Goal: Task Accomplishment & Management: Use online tool/utility

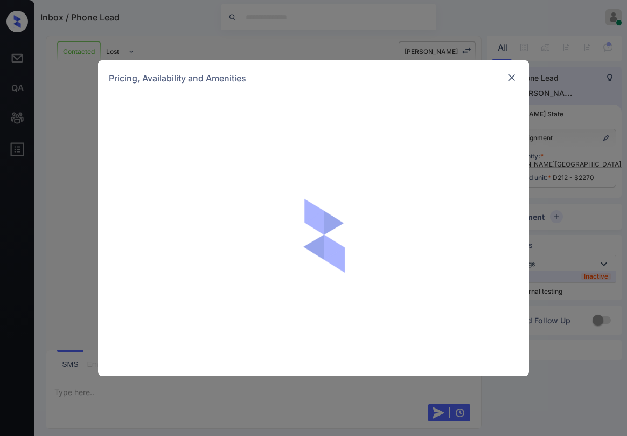
scroll to position [5306, 0]
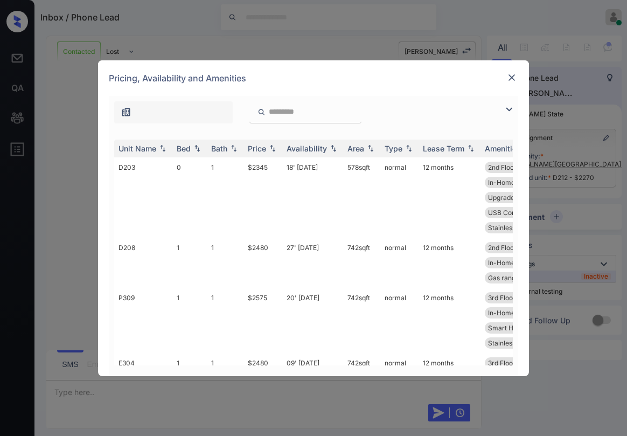
click at [510, 76] on img at bounding box center [512, 77] width 11 height 11
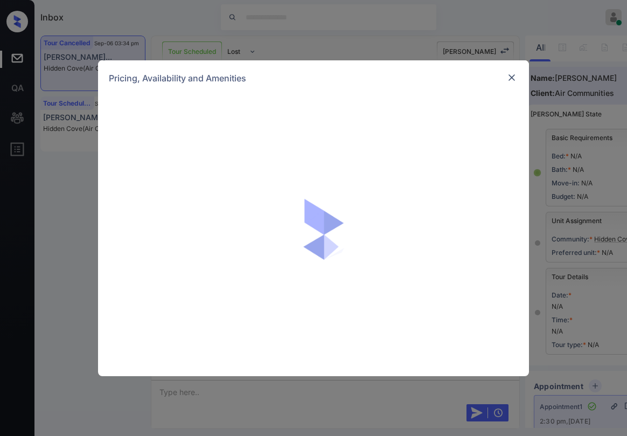
scroll to position [6348, 0]
click at [512, 80] on img at bounding box center [512, 77] width 11 height 11
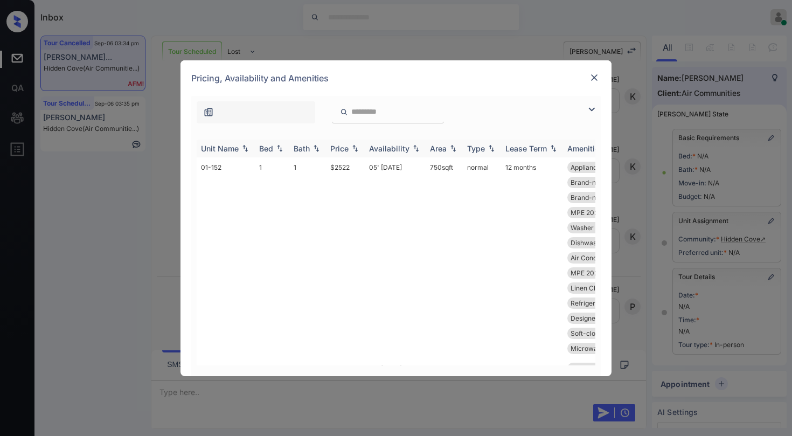
scroll to position [101, 0]
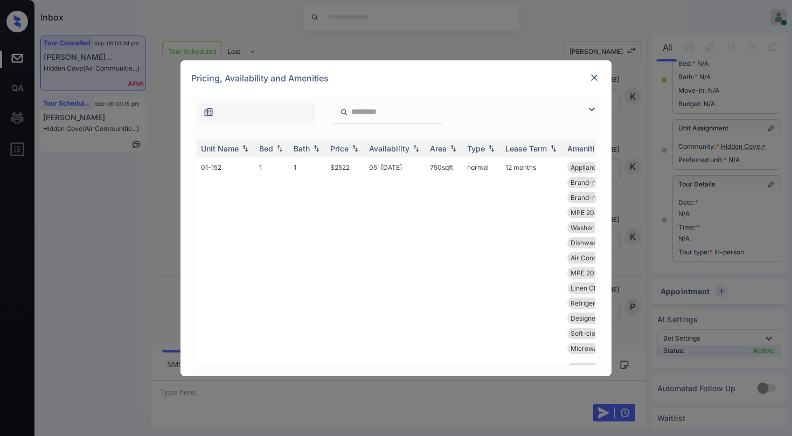
click at [590, 110] on img at bounding box center [591, 109] width 13 height 13
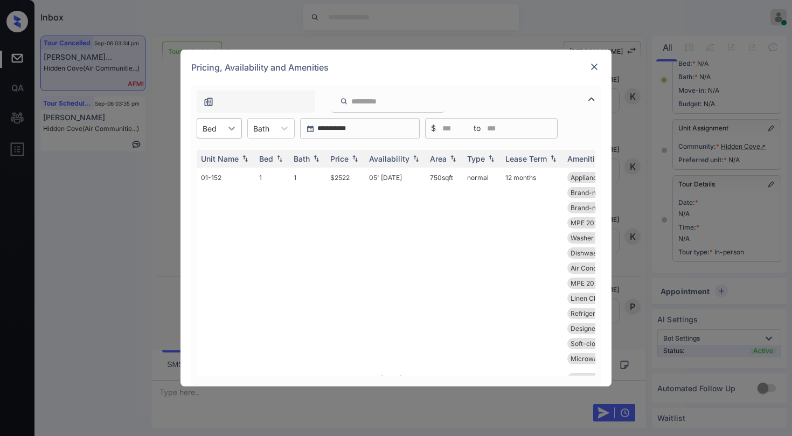
click at [227, 130] on icon at bounding box center [231, 128] width 11 height 11
click at [217, 170] on div "2" at bounding box center [219, 173] width 45 height 19
click at [346, 161] on div "Price" at bounding box center [339, 158] width 18 height 9
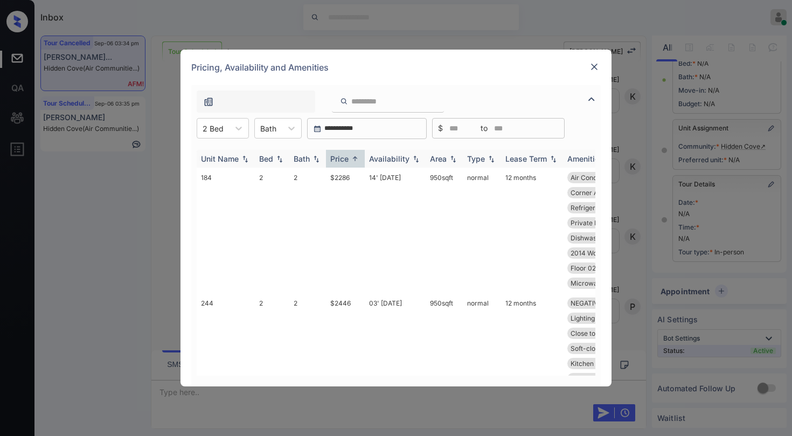
click at [346, 161] on div "Price" at bounding box center [339, 158] width 18 height 9
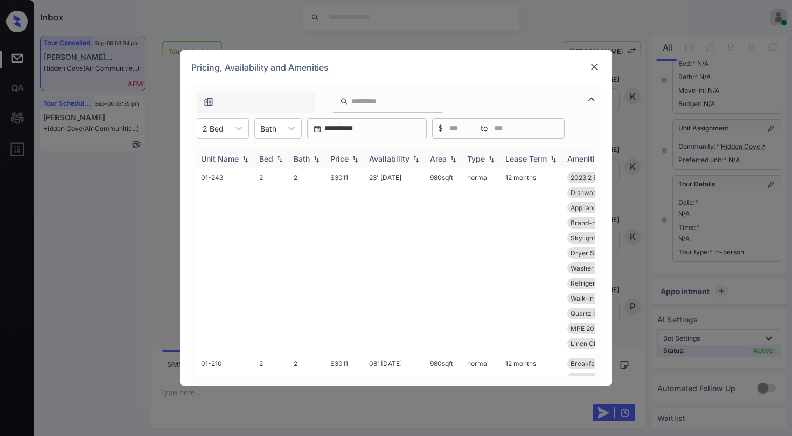
click at [346, 161] on div "Price" at bounding box center [339, 158] width 18 height 9
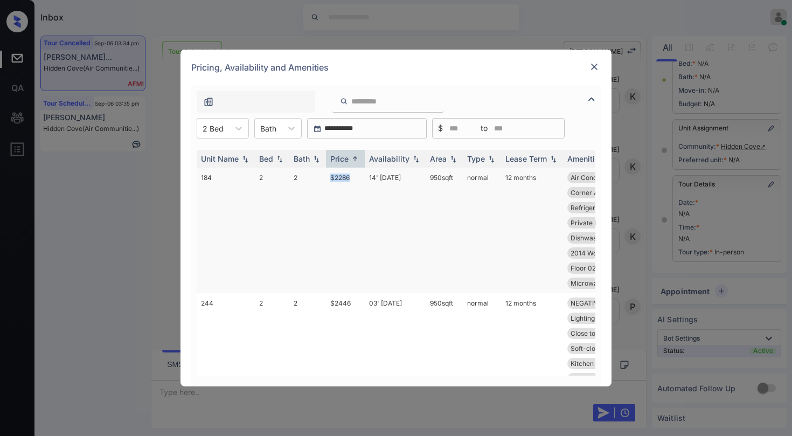
drag, startPoint x: 350, startPoint y: 179, endPoint x: 329, endPoint y: 181, distance: 21.1
click at [329, 181] on td "$2286" at bounding box center [345, 231] width 39 height 126
copy td "$2286"
click at [593, 66] on img at bounding box center [594, 66] width 11 height 11
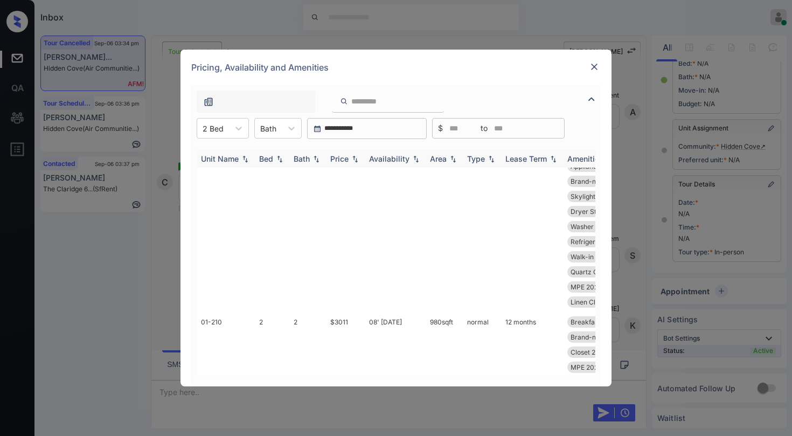
scroll to position [54, 0]
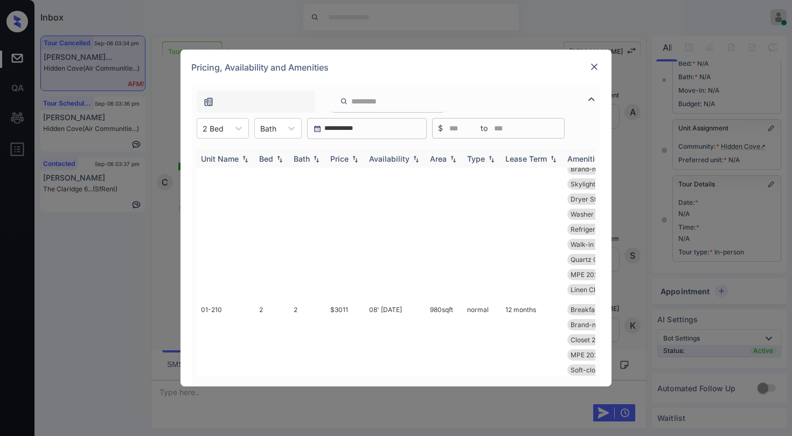
click at [343, 160] on div "Price" at bounding box center [339, 158] width 18 height 9
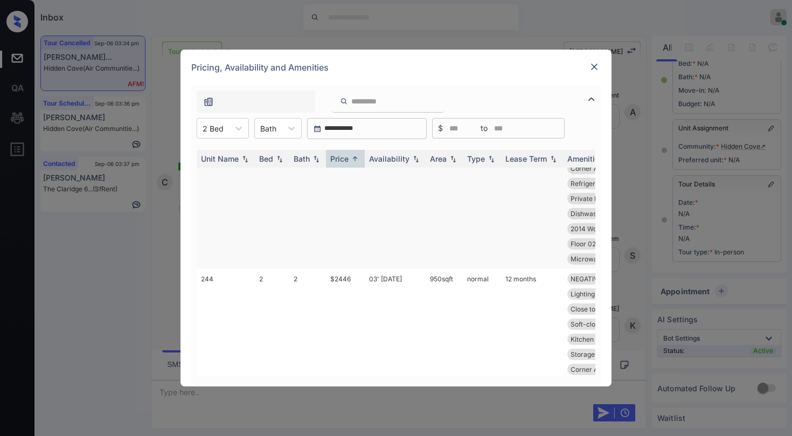
scroll to position [0, 0]
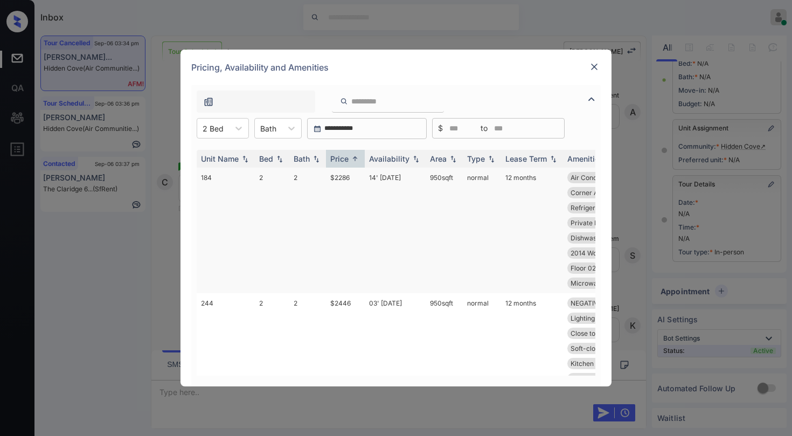
click at [346, 177] on td "$2286" at bounding box center [345, 231] width 39 height 126
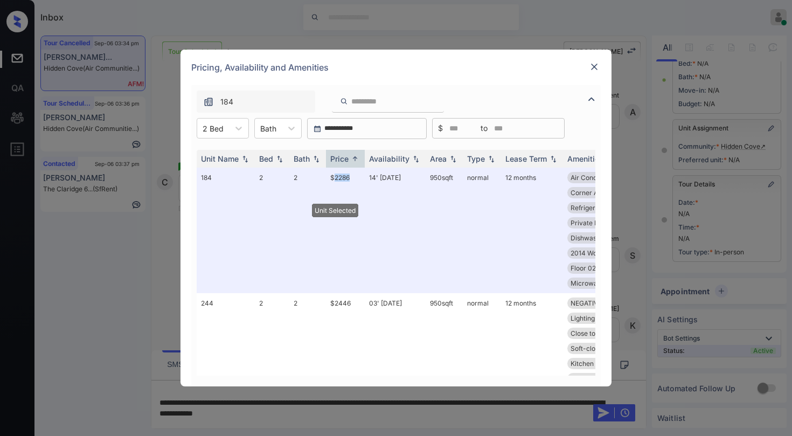
click at [593, 64] on img at bounding box center [594, 66] width 11 height 11
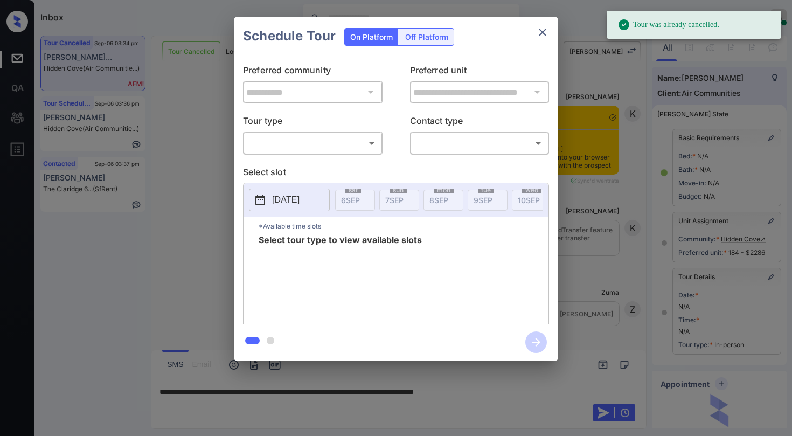
scroll to position [6311, 0]
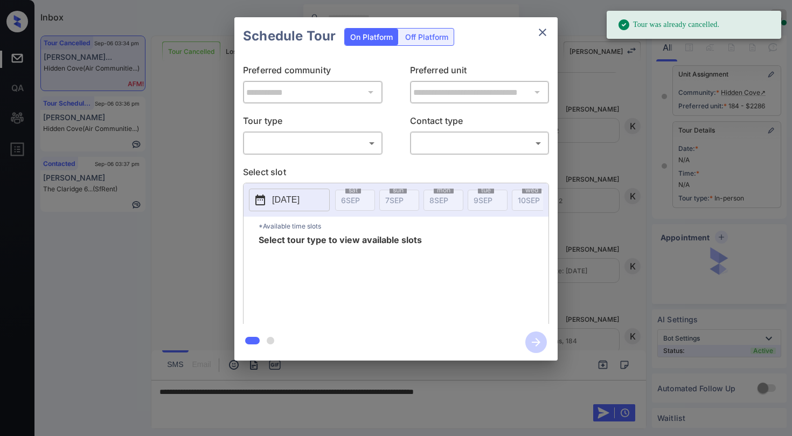
click at [341, 144] on body "Tour was already cancelled. Inbox Paolo Gabriel Online Set yourself offline Set…" at bounding box center [396, 218] width 792 height 436
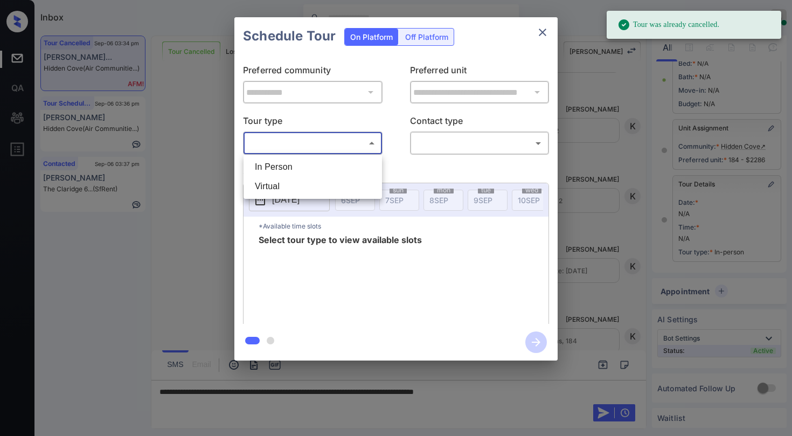
scroll to position [101, 0]
click at [311, 168] on li "In Person" at bounding box center [312, 166] width 133 height 19
type input "********"
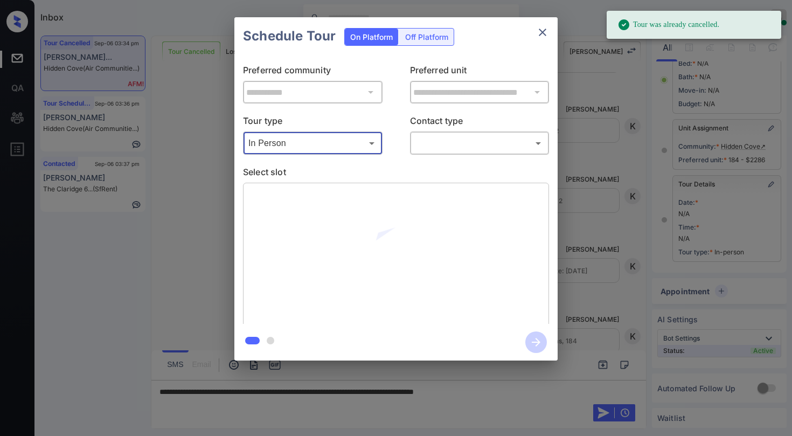
click at [434, 143] on body "Tour was already cancelled. Inbox Paolo Gabriel Online Set yourself offline Set…" at bounding box center [396, 218] width 792 height 436
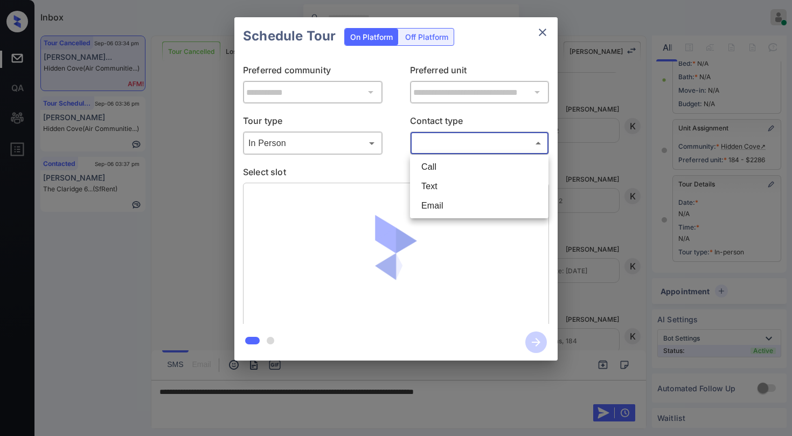
click at [424, 191] on li "Text" at bounding box center [479, 186] width 133 height 19
type input "****"
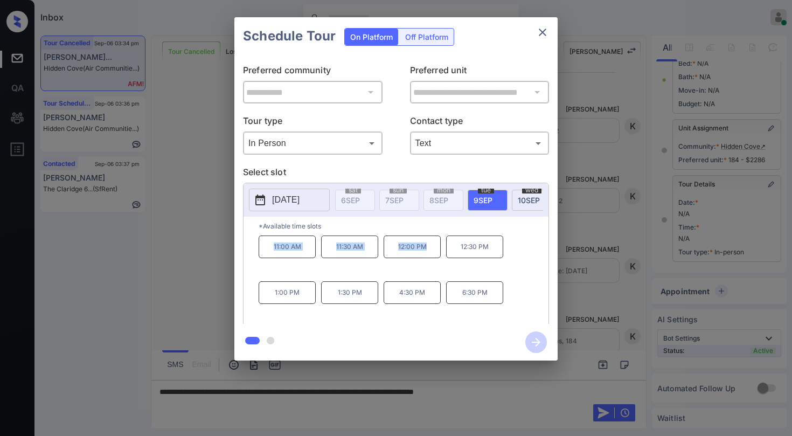
drag, startPoint x: 271, startPoint y: 247, endPoint x: 440, endPoint y: 252, distance: 169.3
click at [440, 252] on div "11:00 AM 11:30 AM 12:00 PM 12:30 PM 1:00 PM 1:30 PM 4:30 PM 6:30 PM" at bounding box center [404, 278] width 290 height 86
copy div "11:00 AM 11:30 AM 12:00 PM"
click at [543, 32] on icon "close" at bounding box center [543, 33] width 8 height 8
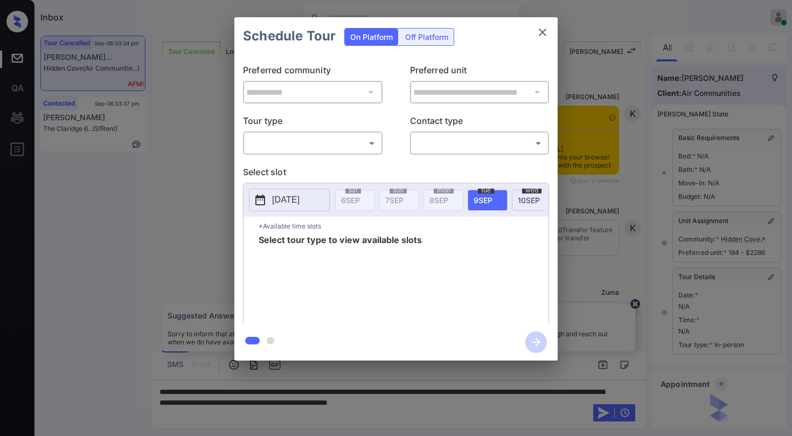
scroll to position [101, 0]
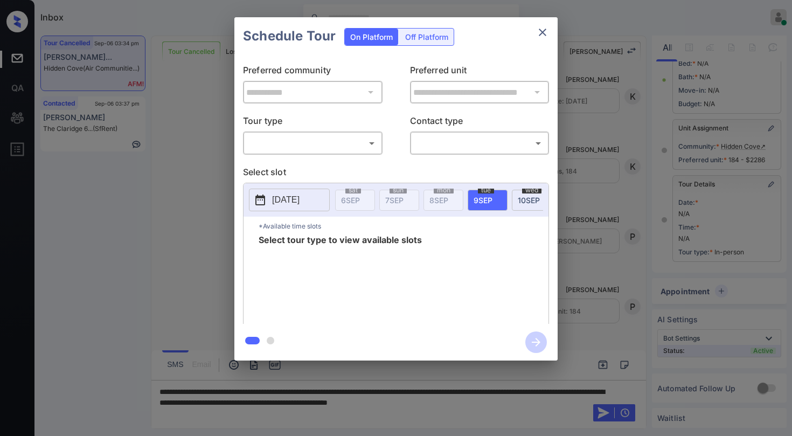
click at [344, 138] on body "Inbox Paolo Gabriel Online Set yourself offline Set yourself on break Profile S…" at bounding box center [396, 218] width 792 height 436
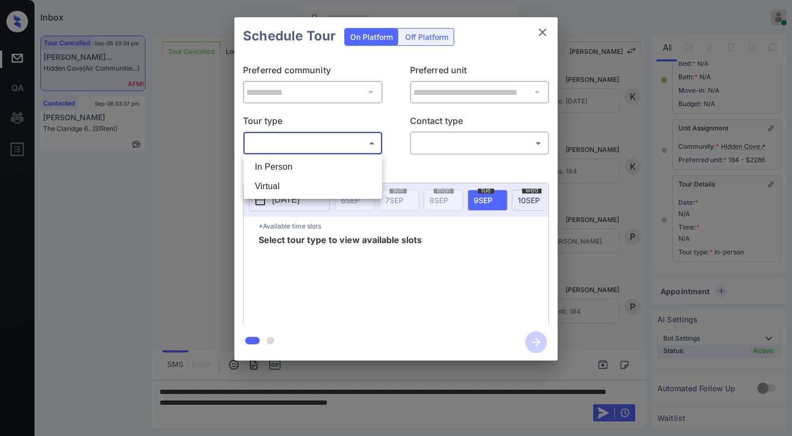
click at [324, 163] on li "In Person" at bounding box center [312, 166] width 133 height 19
type input "********"
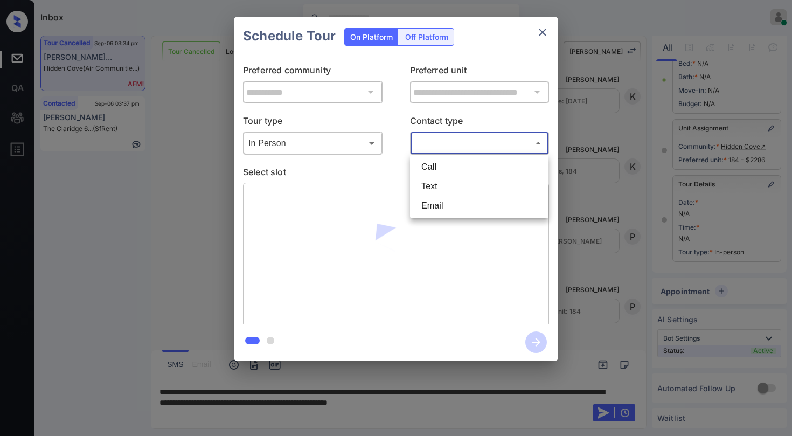
click at [436, 139] on body "Inbox Paolo Gabriel Online Set yourself offline Set yourself on break Profile S…" at bounding box center [396, 218] width 792 height 436
click at [436, 181] on li "Text" at bounding box center [479, 186] width 133 height 19
type input "****"
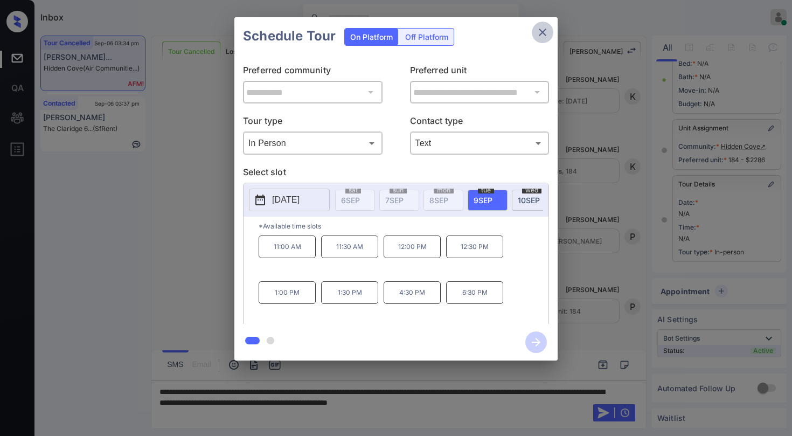
click at [545, 34] on icon "close" at bounding box center [542, 32] width 13 height 13
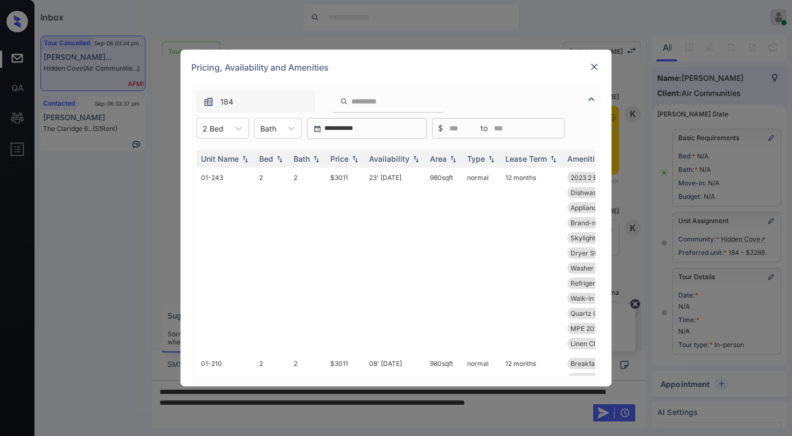
scroll to position [101, 0]
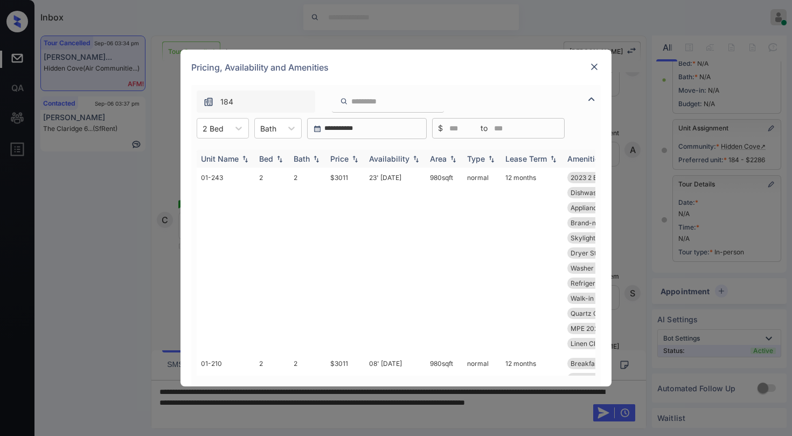
click at [382, 158] on div "Availability" at bounding box center [389, 158] width 40 height 9
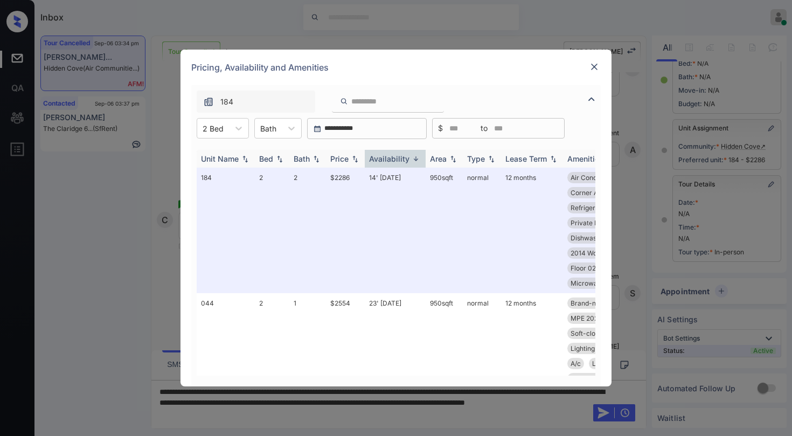
click at [382, 158] on div "Availability" at bounding box center [389, 158] width 40 height 9
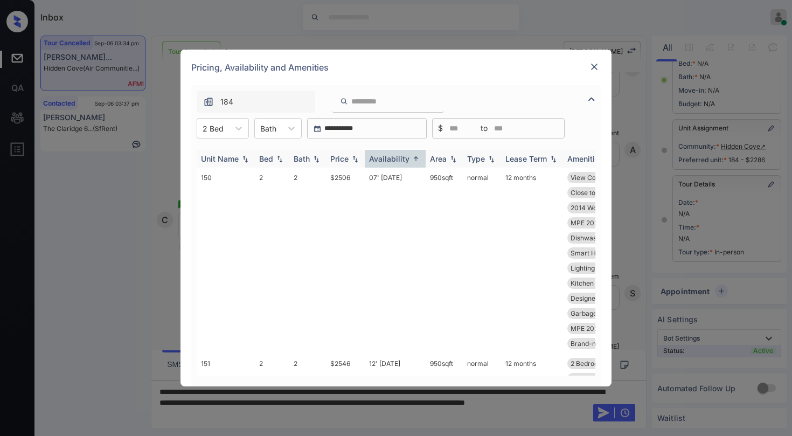
click at [382, 158] on div "Availability" at bounding box center [389, 158] width 40 height 9
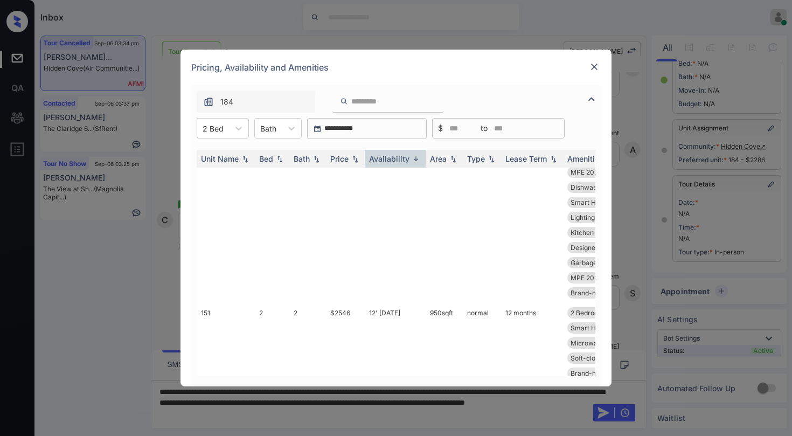
scroll to position [4041, 0]
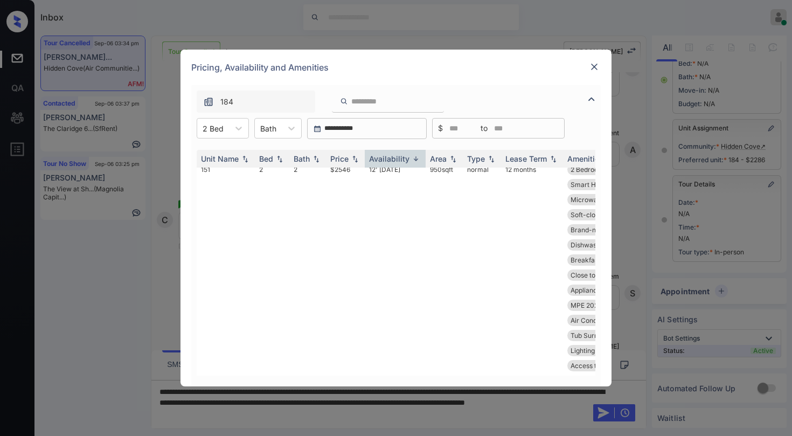
click at [590, 67] on img at bounding box center [594, 66] width 11 height 11
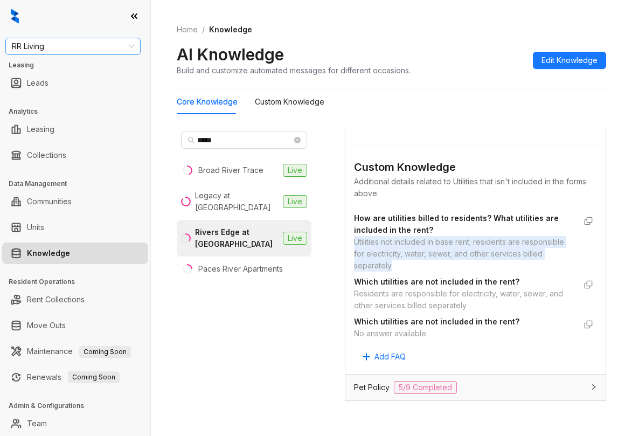
scroll to position [216, 0]
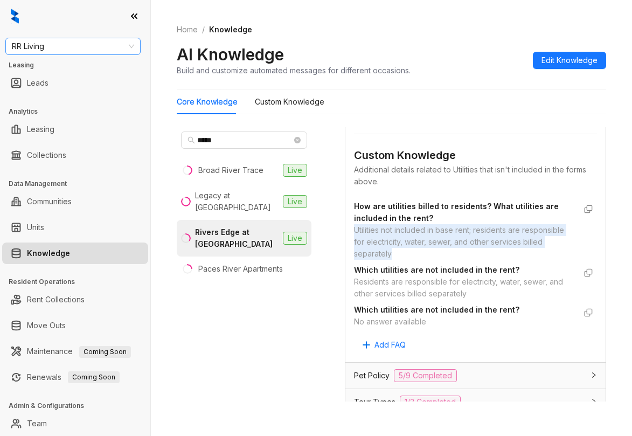
click at [79, 44] on span "RR Living" at bounding box center [73, 46] width 122 height 16
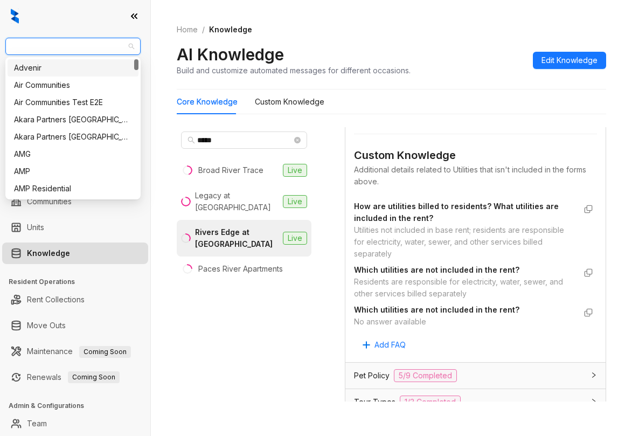
type input "*"
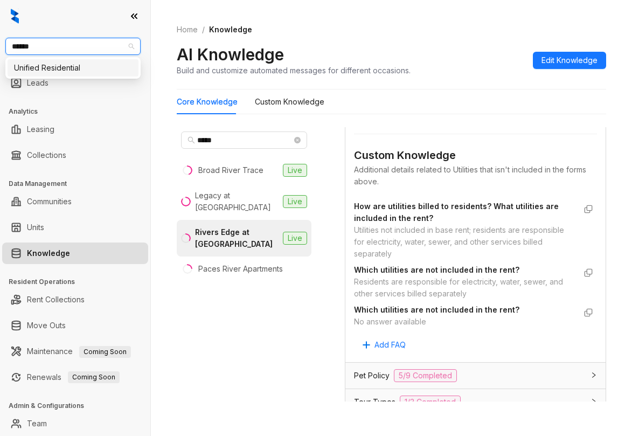
type input "*******"
click at [103, 64] on div "Unified Residential" at bounding box center [73, 68] width 118 height 12
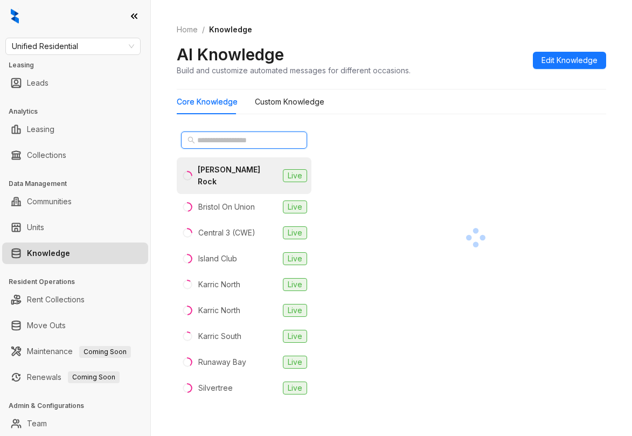
click at [257, 137] on input "text" at bounding box center [244, 140] width 95 height 12
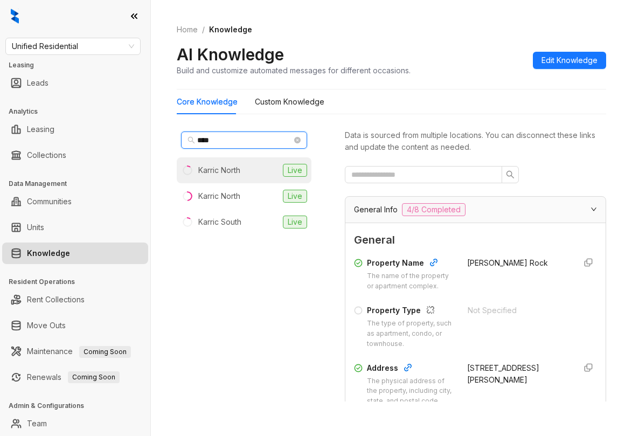
type input "****"
click at [251, 165] on li "Karric North Live" at bounding box center [244, 170] width 135 height 26
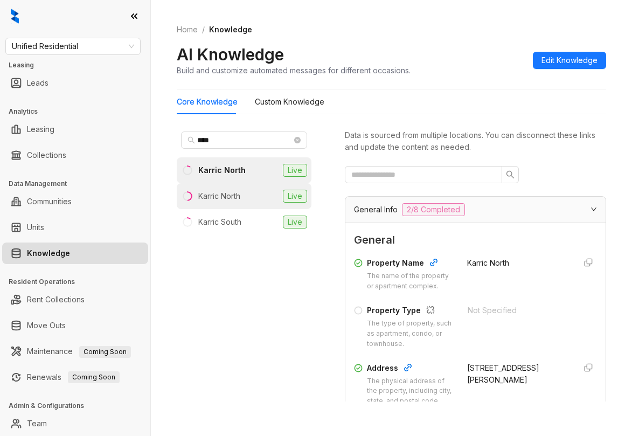
click at [260, 193] on li "Karric North Live" at bounding box center [244, 196] width 135 height 26
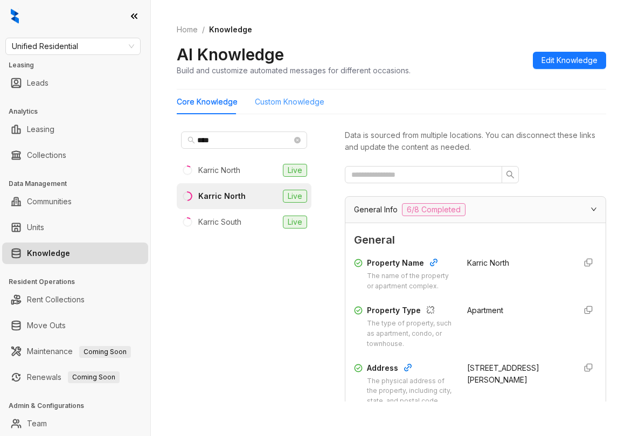
click at [299, 94] on div "Custom Knowledge" at bounding box center [290, 101] width 70 height 25
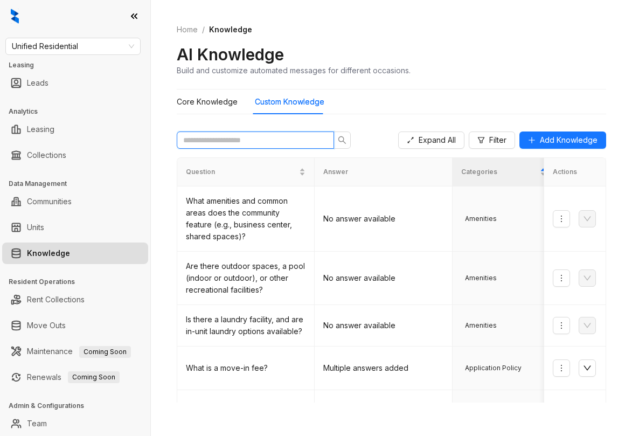
click at [288, 141] on input "text" at bounding box center [251, 140] width 136 height 12
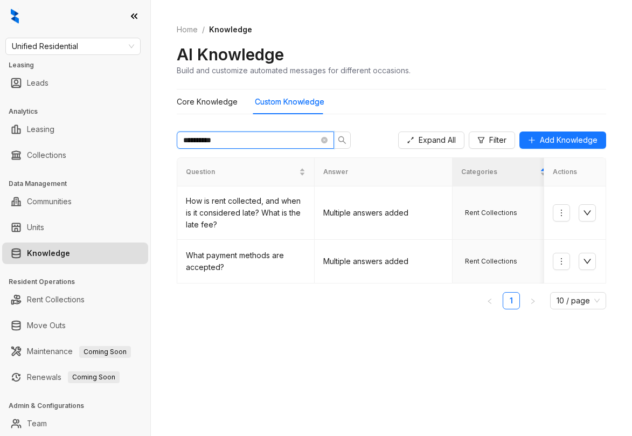
type input "**********"
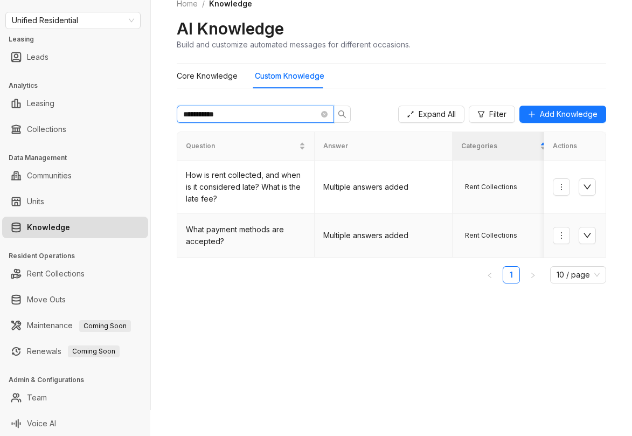
scroll to position [26, 0]
click at [323, 113] on icon "close-circle" at bounding box center [324, 113] width 6 height 6
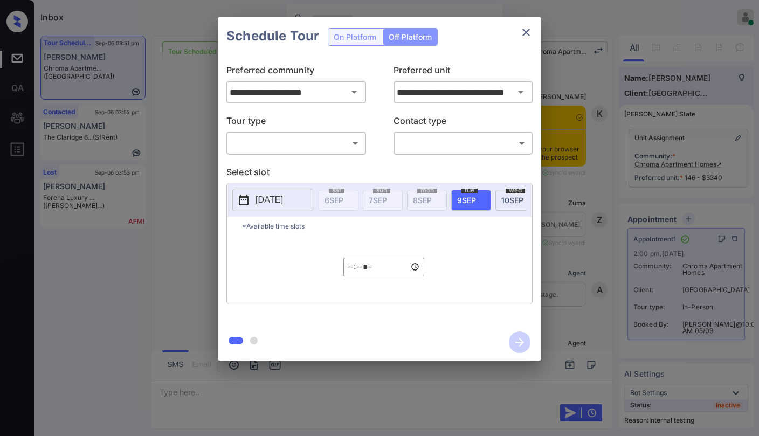
scroll to position [7374, 0]
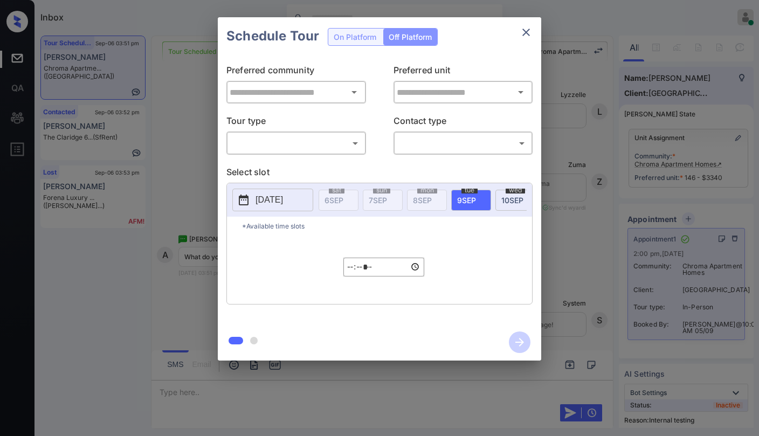
type input "**********"
click at [523, 33] on icon "close" at bounding box center [525, 32] width 13 height 13
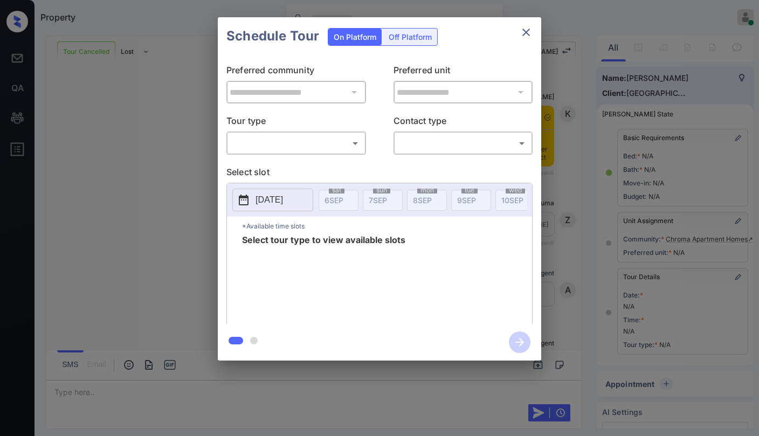
scroll to position [109, 0]
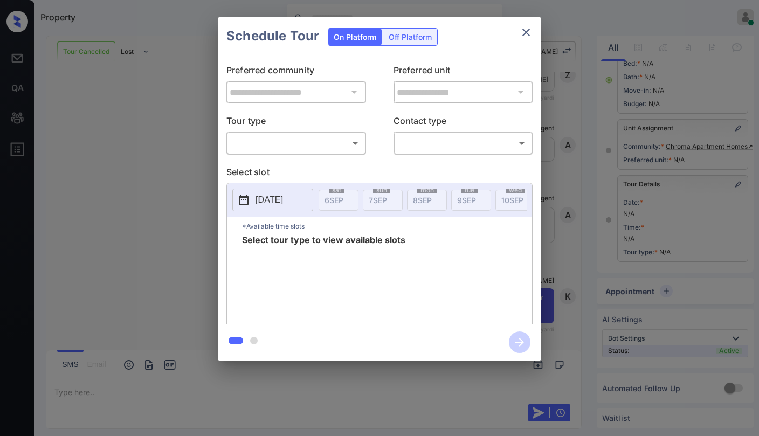
click at [325, 141] on body "Property [PERSON_NAME] Online Set yourself offline Set yourself on break Profil…" at bounding box center [379, 218] width 759 height 436
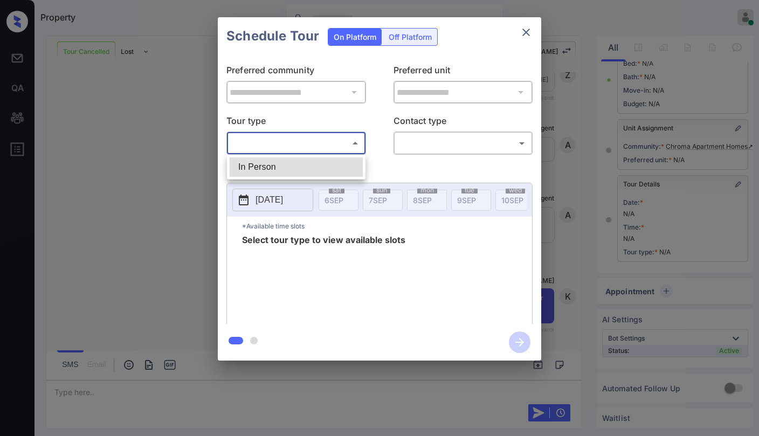
click at [304, 170] on li "In Person" at bounding box center [296, 166] width 133 height 19
type input "********"
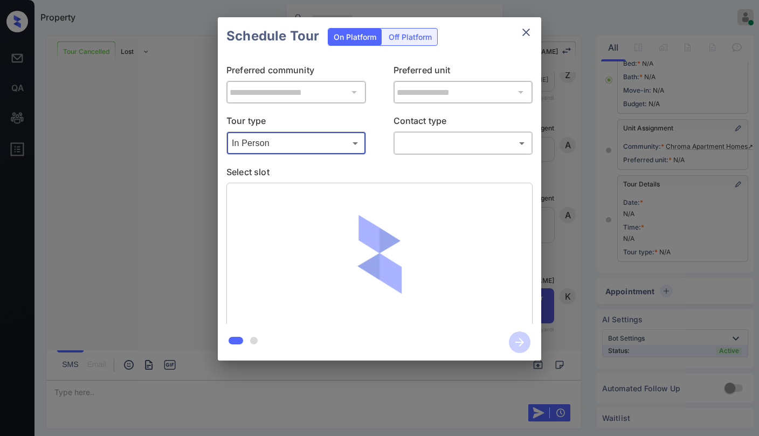
click at [419, 144] on body "Property [PERSON_NAME] Online Set yourself offline Set yourself on break Profil…" at bounding box center [379, 218] width 759 height 436
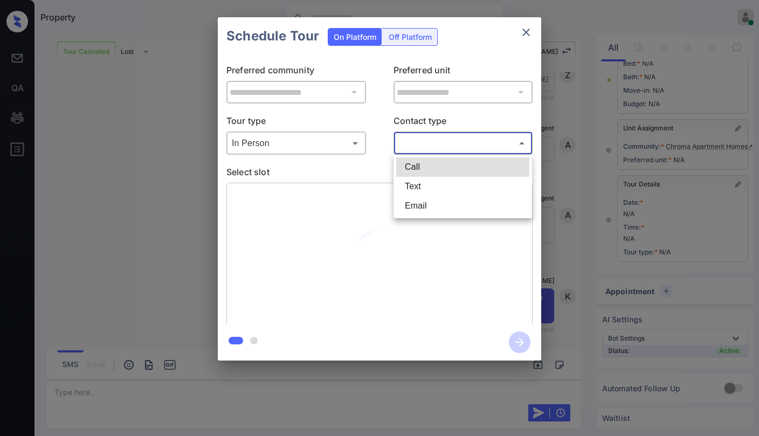
click at [419, 195] on li "Text" at bounding box center [462, 186] width 133 height 19
type input "****"
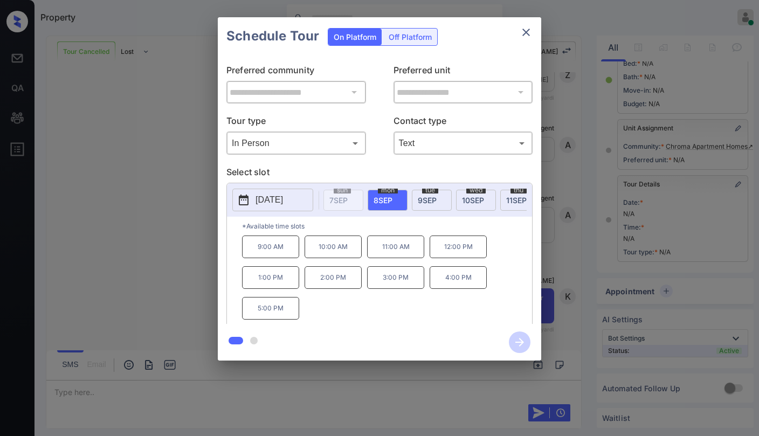
scroll to position [0, 0]
click at [525, 26] on icon "close" at bounding box center [525, 32] width 13 height 13
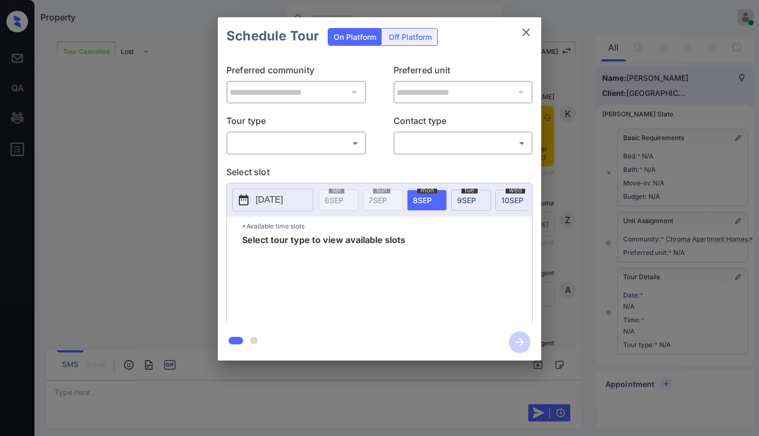
scroll to position [109, 0]
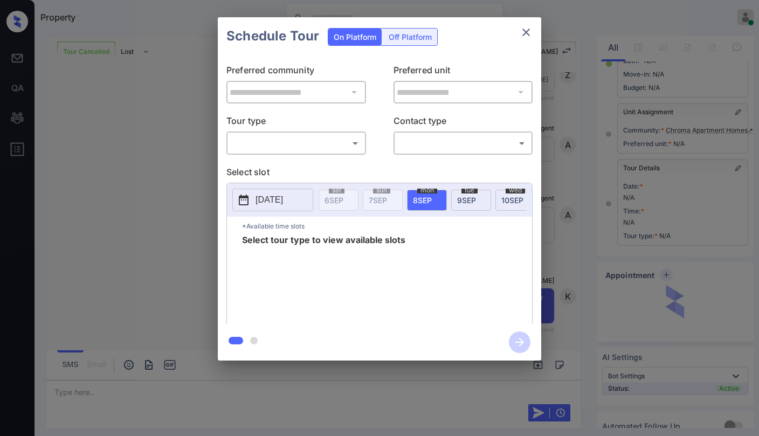
click at [328, 148] on body "Property [PERSON_NAME] Online Set yourself offline Set yourself on break Profil…" at bounding box center [379, 218] width 759 height 436
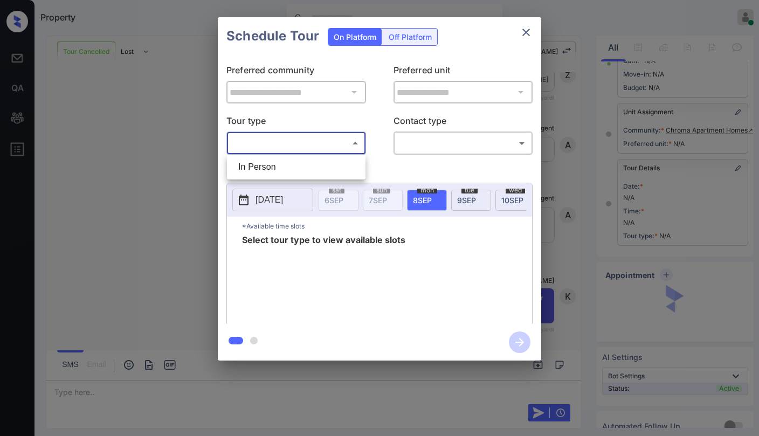
click at [302, 165] on li "In Person" at bounding box center [296, 166] width 133 height 19
type input "********"
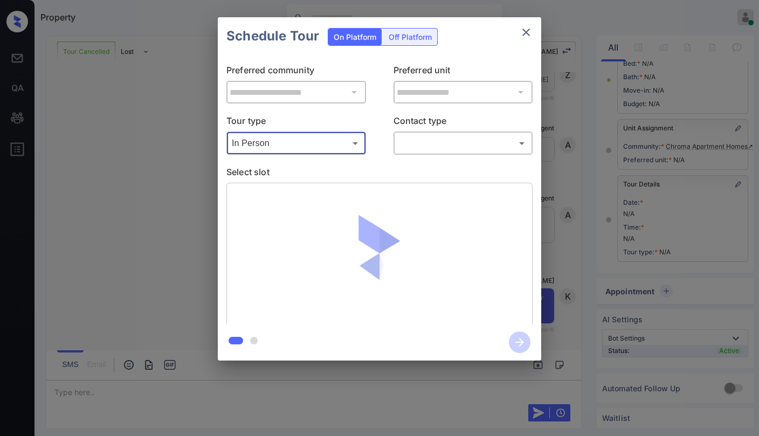
click at [412, 145] on body "Property [PERSON_NAME] Online Set yourself offline Set yourself on break Profil…" at bounding box center [379, 218] width 759 height 436
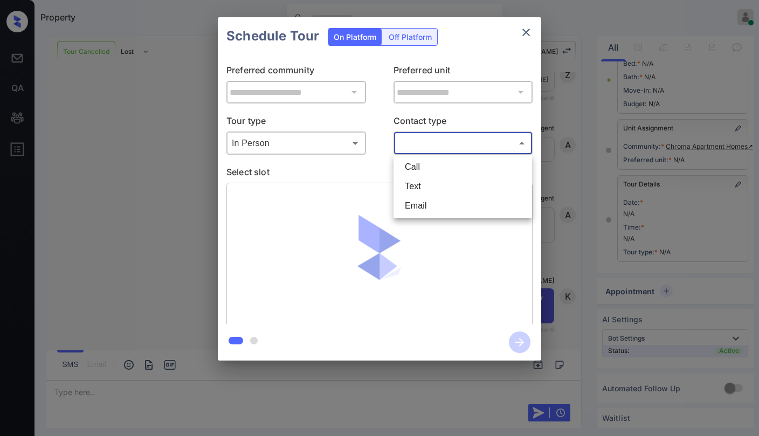
click at [418, 187] on li "Text" at bounding box center [462, 186] width 133 height 19
type input "****"
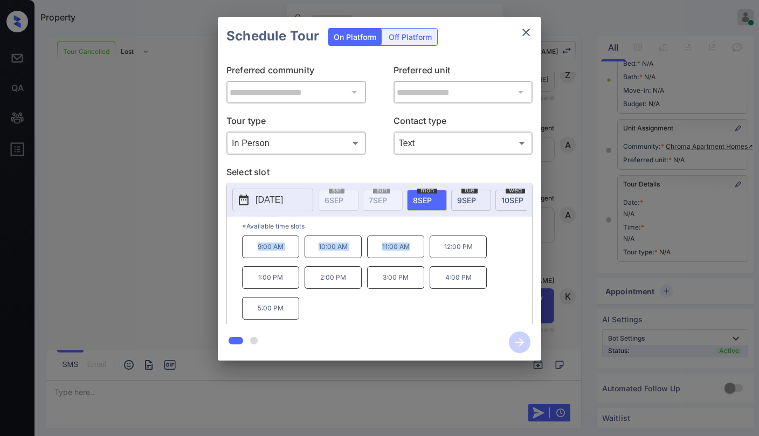
drag, startPoint x: 258, startPoint y: 251, endPoint x: 420, endPoint y: 260, distance: 162.5
click at [420, 260] on div "9:00 AM 10:00 AM 11:00 AM 12:00 PM 1:00 PM 2:00 PM 3:00 PM 4:00 PM 5:00 PM" at bounding box center [387, 278] width 290 height 86
copy div "9:00 AM 10:00 AM 11:00 AM"
